Goal: Answer question/provide support

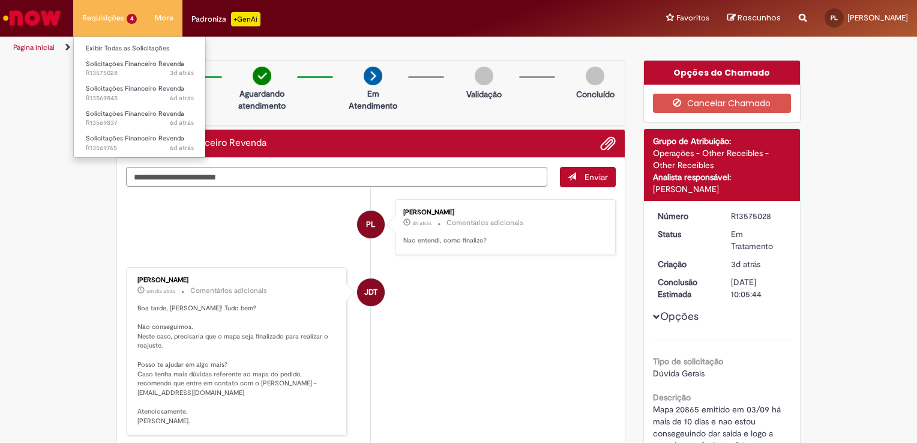
scroll to position [60, 0]
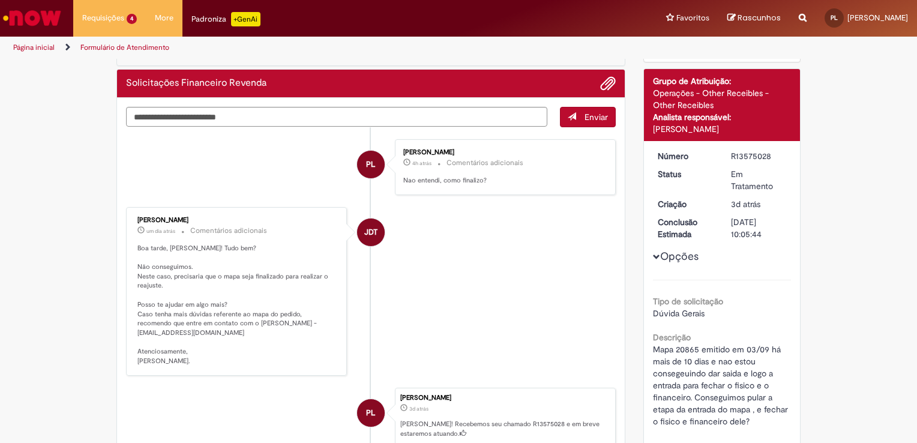
click at [51, 18] on img "Ir para a Homepage" at bounding box center [32, 18] width 62 height 24
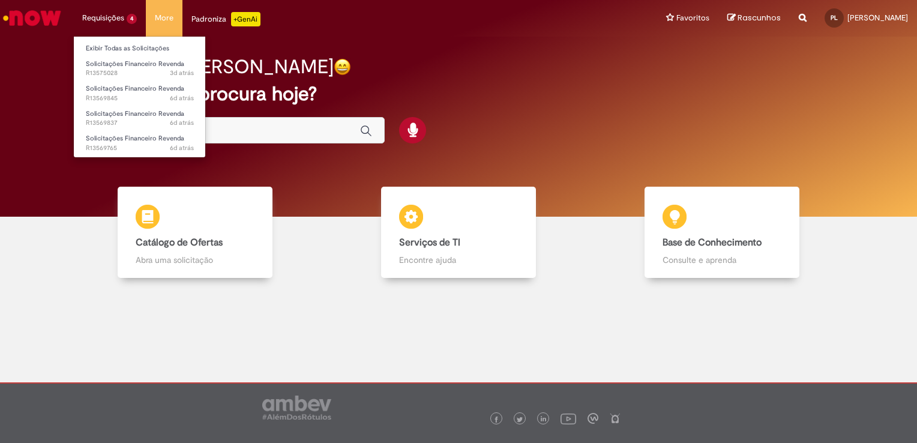
click at [91, 19] on li "Requisições 4 Exibir Todas as Solicitações Solicitações Financeiro Revenda 3d a…" at bounding box center [109, 18] width 73 height 36
click at [91, 46] on link "Exibir Todas as Solicitações" at bounding box center [140, 48] width 132 height 13
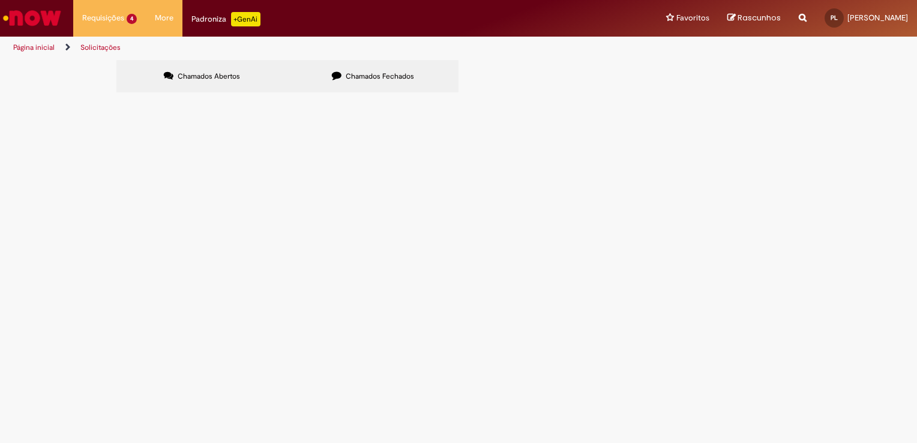
click at [0, 0] on span "Solicito o estono da devolução Mapa 21578 - PDV 11016 DISK DO VAILTON - NF 1981…" at bounding box center [0, 0] width 0 height 0
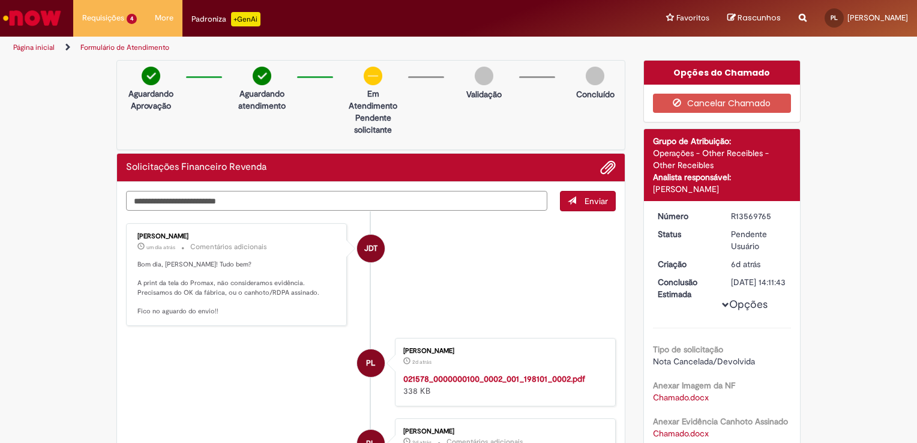
click at [377, 197] on textarea "Digite sua mensagem aqui..." at bounding box center [336, 201] width 421 height 20
type textarea "**********"
click at [590, 196] on span "Enviar" at bounding box center [595, 201] width 23 height 11
click at [603, 164] on span "Adicionar anexos" at bounding box center [607, 168] width 14 height 14
